Goal: Information Seeking & Learning: Learn about a topic

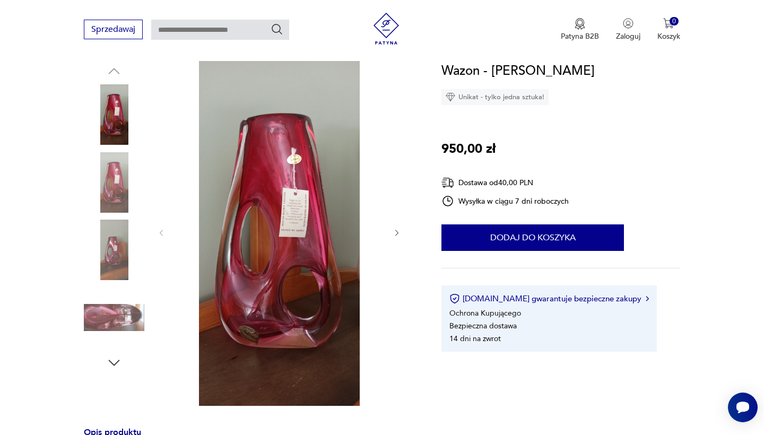
scroll to position [115, 0]
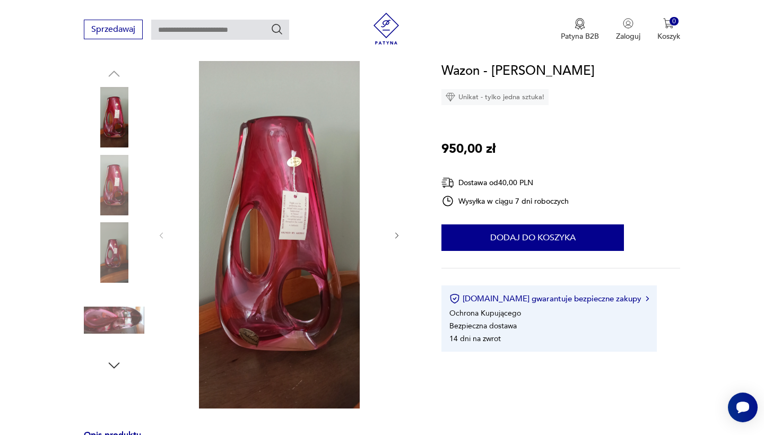
click at [113, 184] on img at bounding box center [114, 185] width 61 height 61
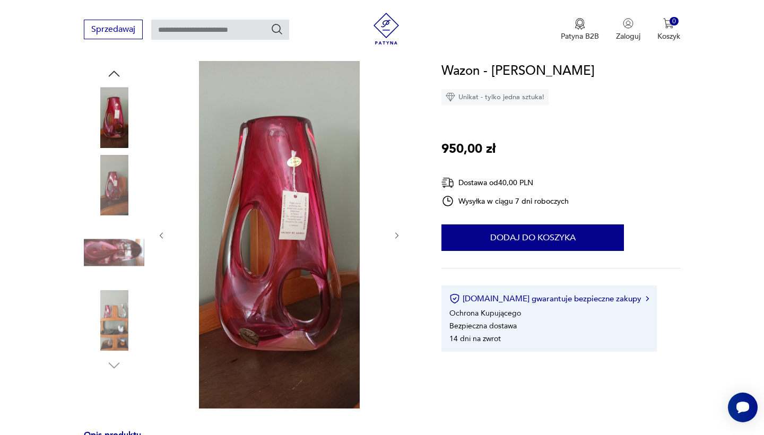
click at [114, 307] on img at bounding box center [114, 320] width 61 height 61
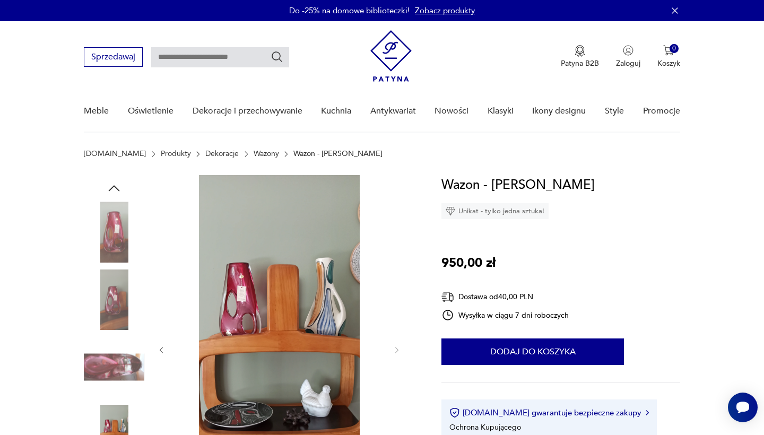
scroll to position [0, 0]
click at [132, 365] on img at bounding box center [114, 367] width 61 height 61
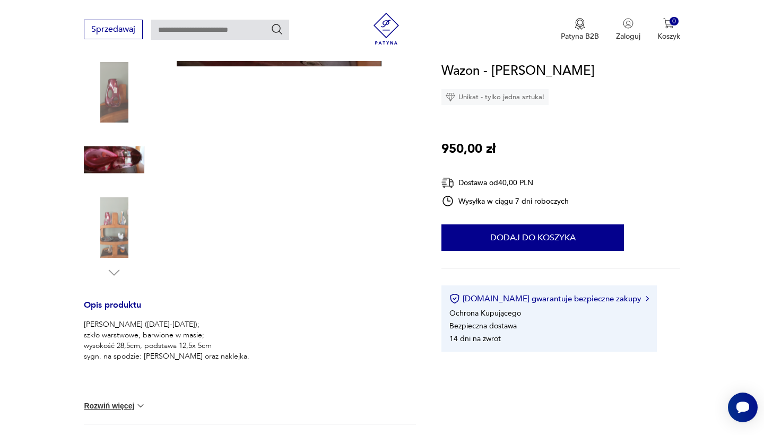
scroll to position [239, 0]
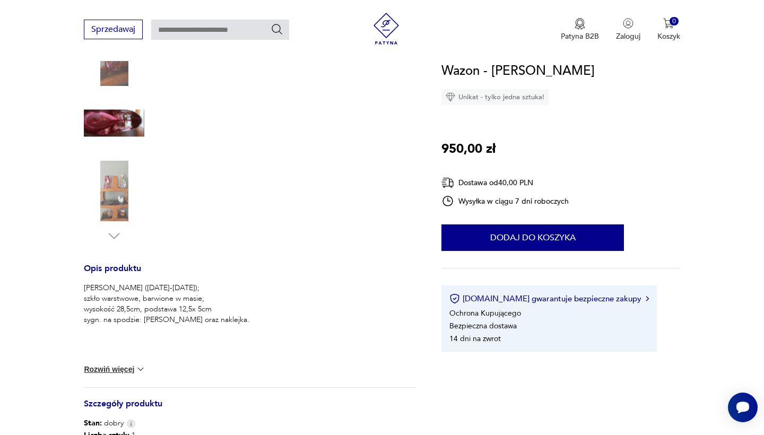
click at [107, 368] on button "Rozwiń więcej" at bounding box center [115, 369] width 62 height 11
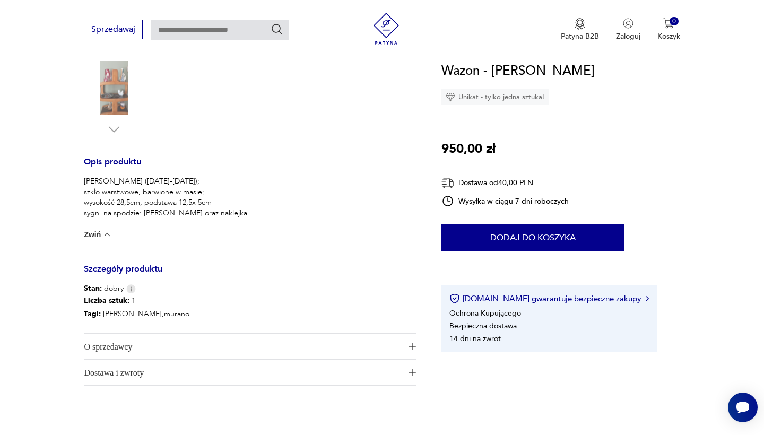
scroll to position [347, 0]
click at [164, 314] on link "murano" at bounding box center [176, 313] width 25 height 10
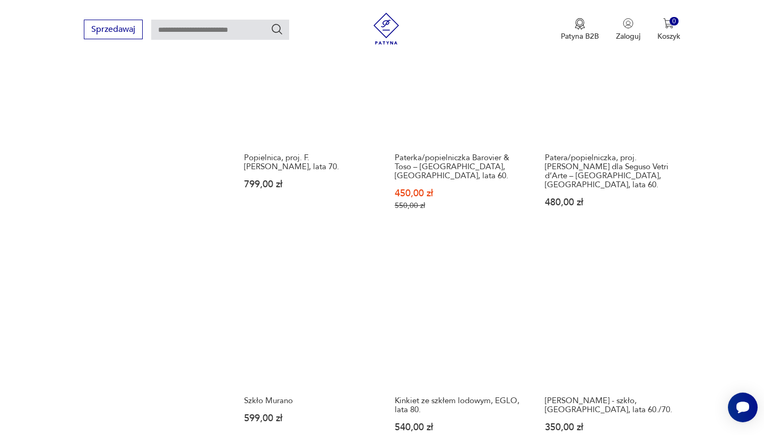
scroll to position [853, 0]
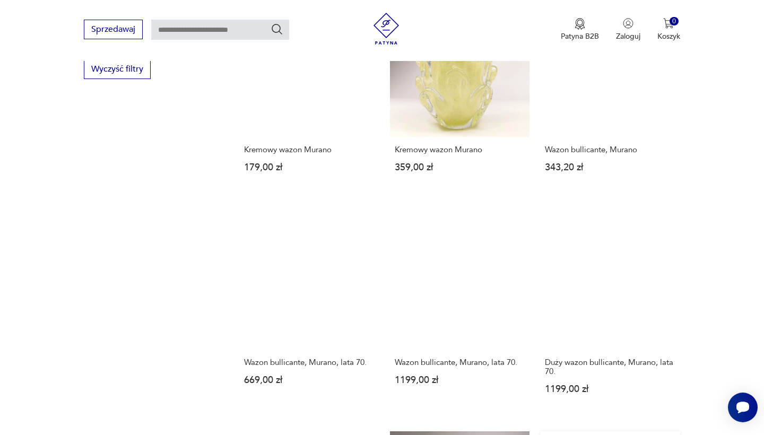
scroll to position [721, 0]
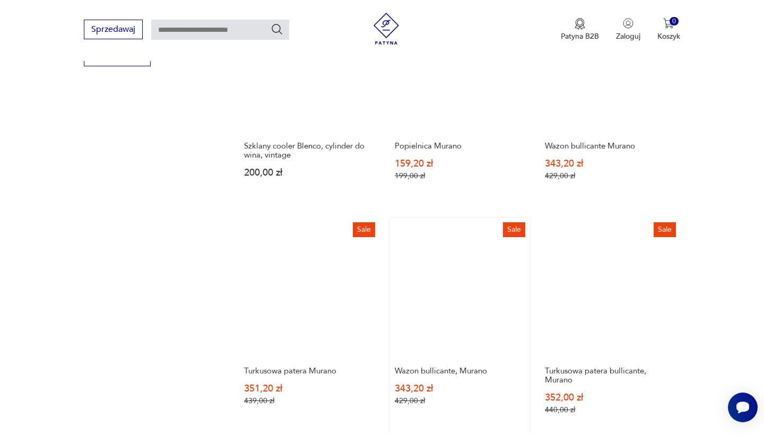
scroll to position [699, 0]
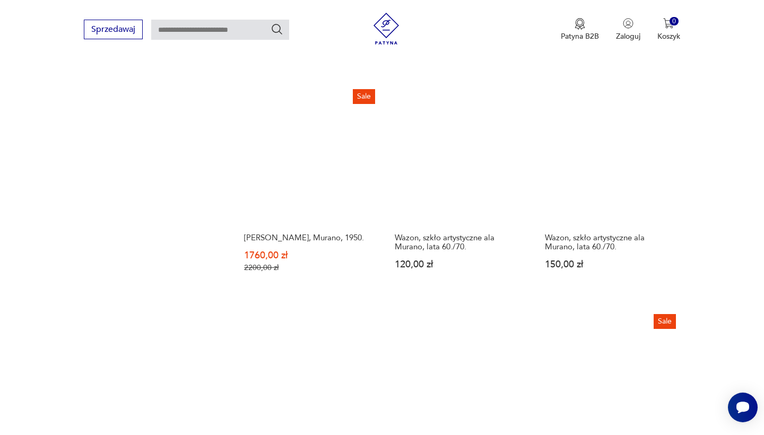
scroll to position [853, 0]
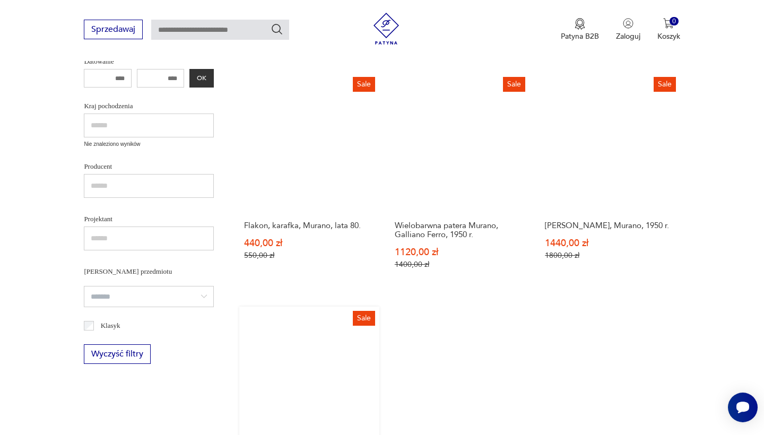
scroll to position [399, 0]
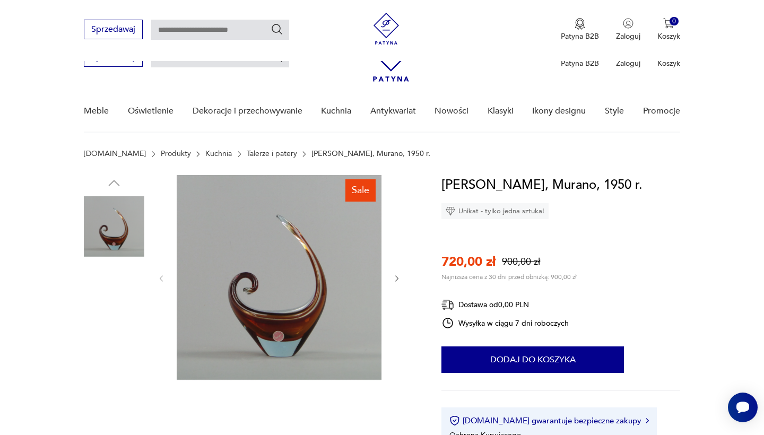
scroll to position [110, 0]
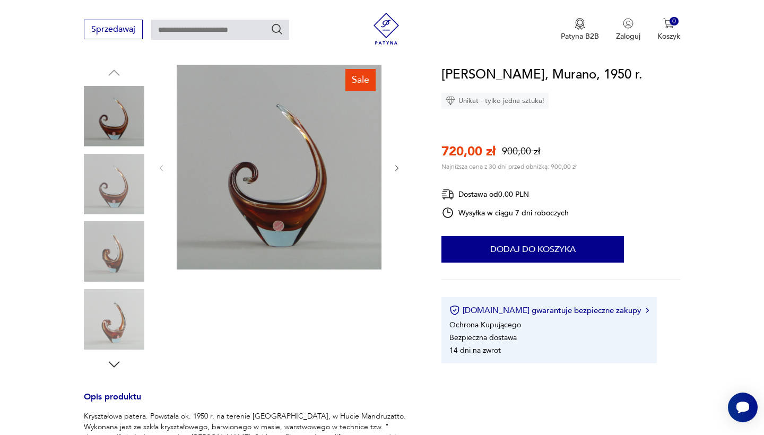
click at [120, 256] on img at bounding box center [114, 251] width 61 height 61
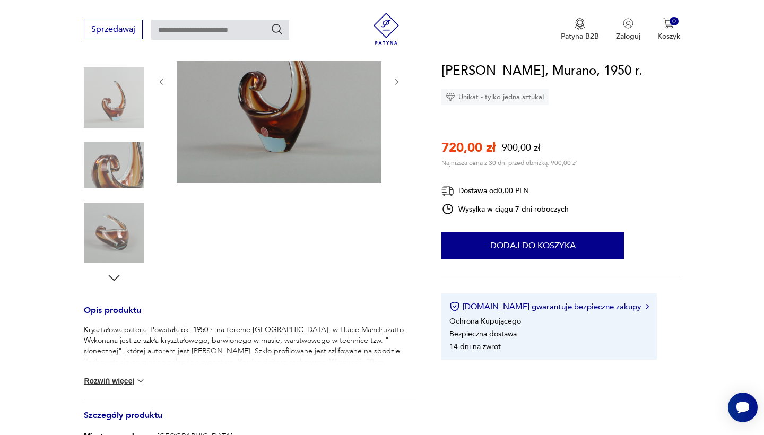
scroll to position [198, 0]
click at [127, 379] on button "Rozwiń więcej" at bounding box center [115, 380] width 62 height 11
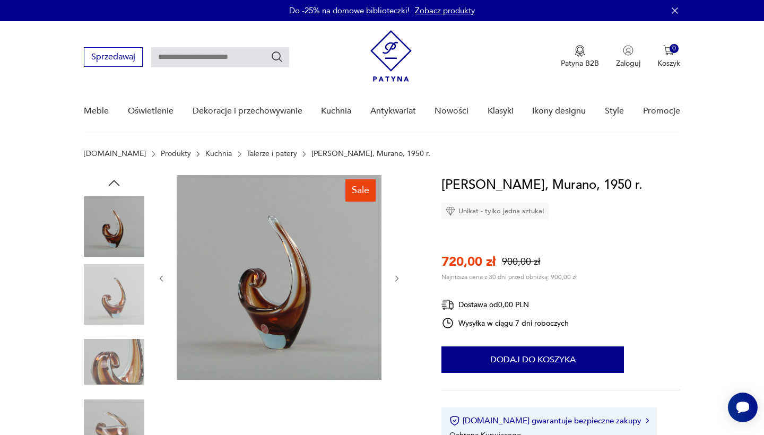
scroll to position [0, 0]
